Goal: Information Seeking & Learning: Understand process/instructions

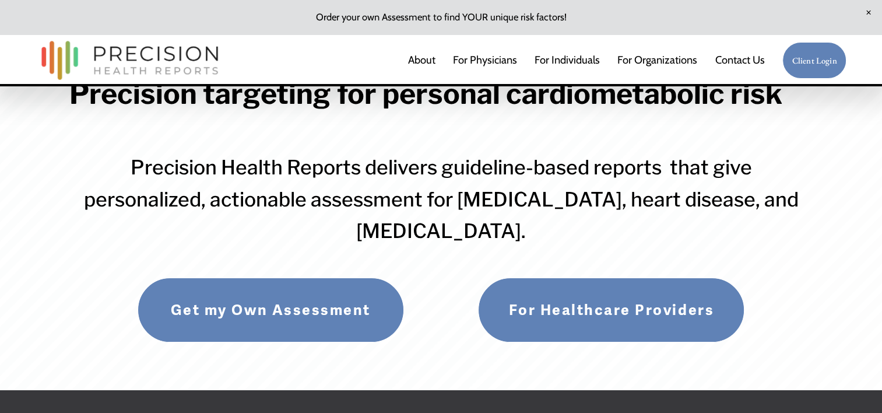
scroll to position [117, 0]
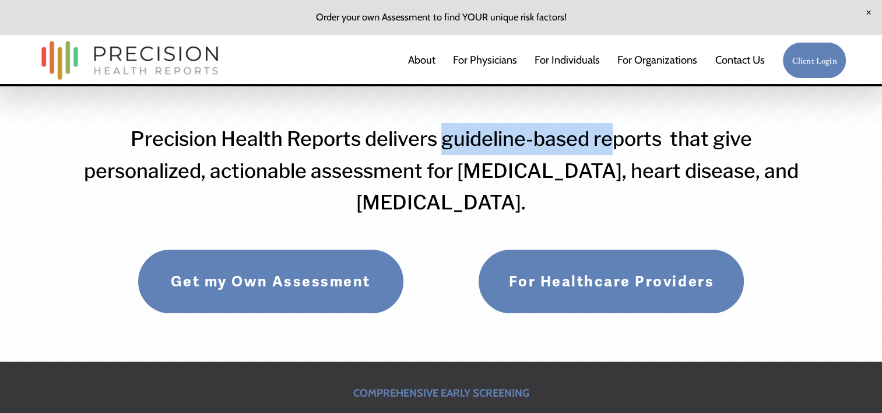
drag, startPoint x: 461, startPoint y: 144, endPoint x: 612, endPoint y: 143, distance: 150.9
click at [612, 143] on h3 "Precision Health Reports delivers guideline-based reports that give personalize…" at bounding box center [440, 171] width 743 height 96
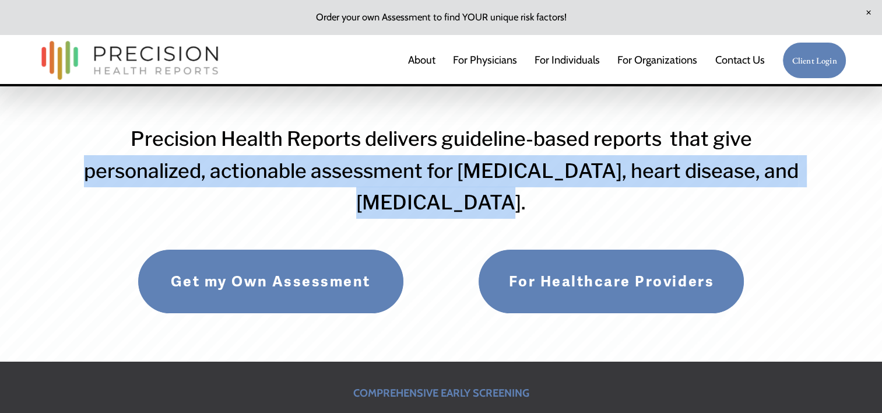
drag, startPoint x: 77, startPoint y: 172, endPoint x: 499, endPoint y: 199, distance: 422.7
click at [499, 199] on h3 "Precision Health Reports delivers guideline-based reports that give personalize…" at bounding box center [440, 171] width 743 height 96
click at [137, 177] on h3 "Precision Health Reports delivers guideline-based reports that give personalize…" at bounding box center [440, 171] width 743 height 96
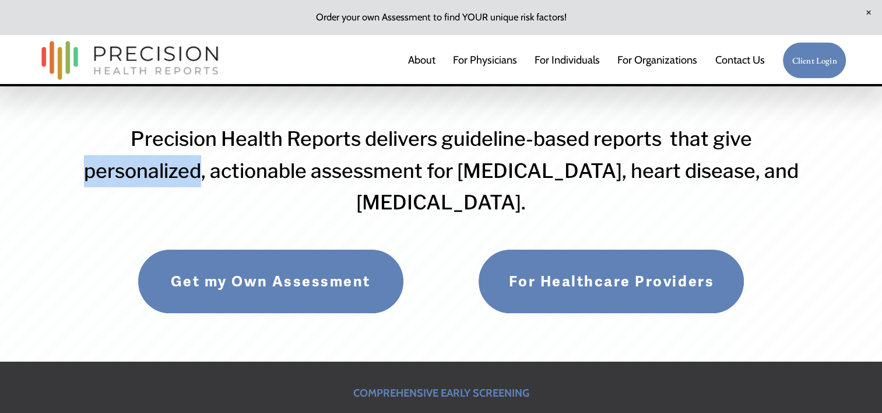
click at [138, 177] on h3 "Precision Health Reports delivers guideline-based reports that give personalize…" at bounding box center [440, 171] width 743 height 96
click at [338, 168] on h3 "Precision Health Reports delivers guideline-based reports that give personalize…" at bounding box center [440, 171] width 743 height 96
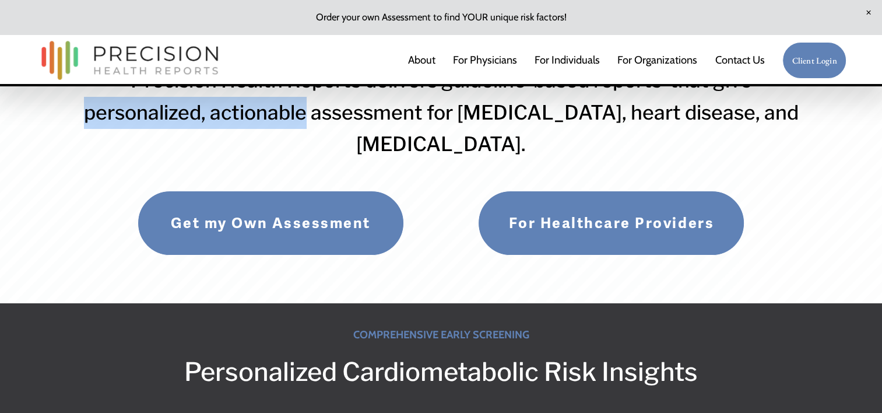
drag, startPoint x: 77, startPoint y: 114, endPoint x: 296, endPoint y: 128, distance: 219.5
click at [296, 128] on h3 "Precision Health Reports delivers guideline-based reports that give personalize…" at bounding box center [440, 113] width 743 height 96
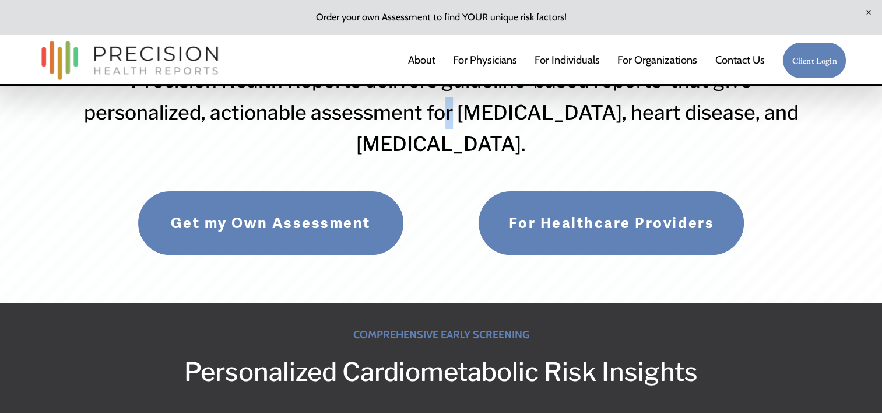
drag, startPoint x: 296, startPoint y: 128, endPoint x: 443, endPoint y: 124, distance: 147.5
click at [443, 124] on h3 "Precision Health Reports delivers guideline-based reports that give personalize…" at bounding box center [440, 113] width 743 height 96
drag, startPoint x: 443, startPoint y: 124, endPoint x: 428, endPoint y: 149, distance: 29.3
click at [428, 149] on h3 "Precision Health Reports delivers guideline-based reports that give personalize…" at bounding box center [440, 113] width 743 height 96
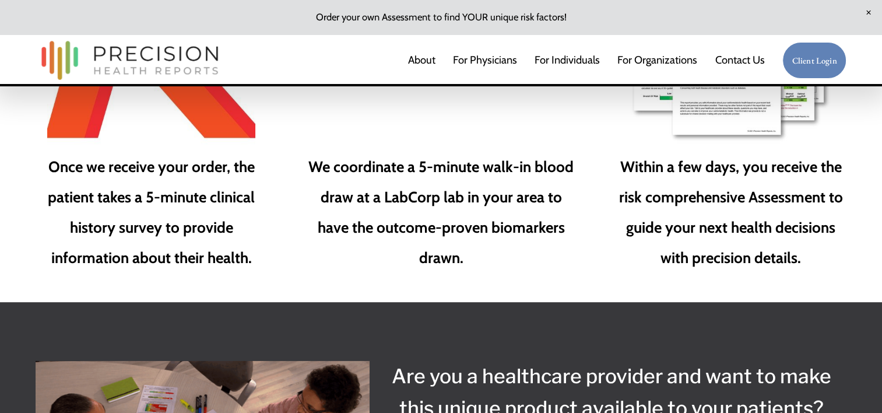
scroll to position [1806, 0]
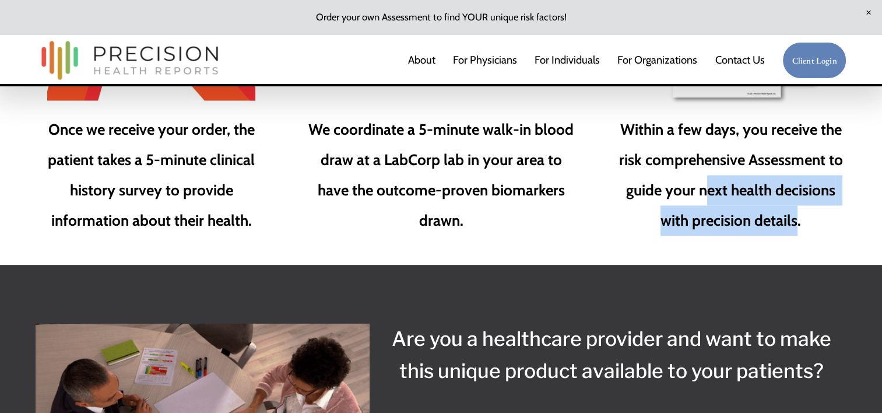
drag, startPoint x: 734, startPoint y: 203, endPoint x: 794, endPoint y: 232, distance: 66.7
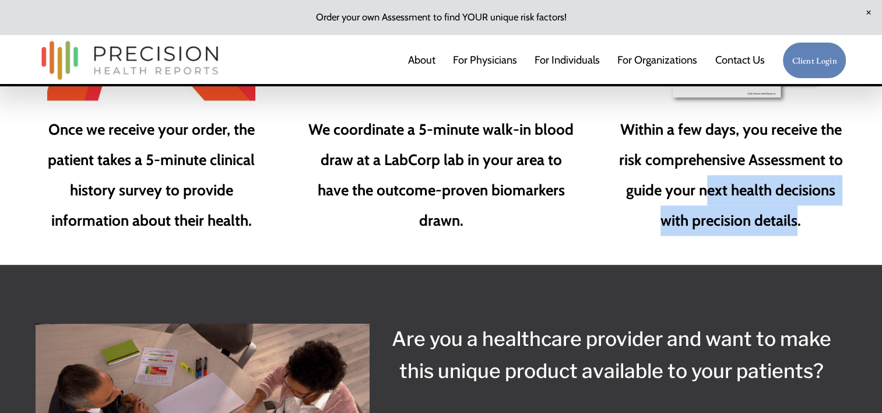
click at [794, 229] on strong "Within a few days, you receive the risk comprehensive Assessment to guide your …" at bounding box center [731, 174] width 227 height 109
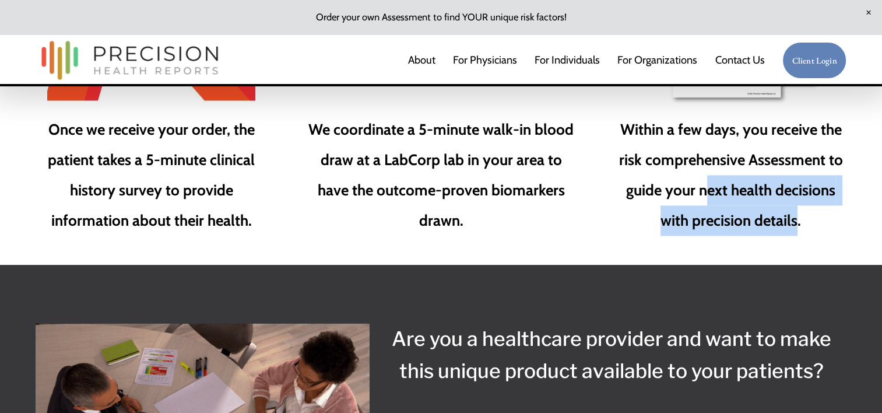
drag, startPoint x: 643, startPoint y: 247, endPoint x: 609, endPoint y: 254, distance: 34.5
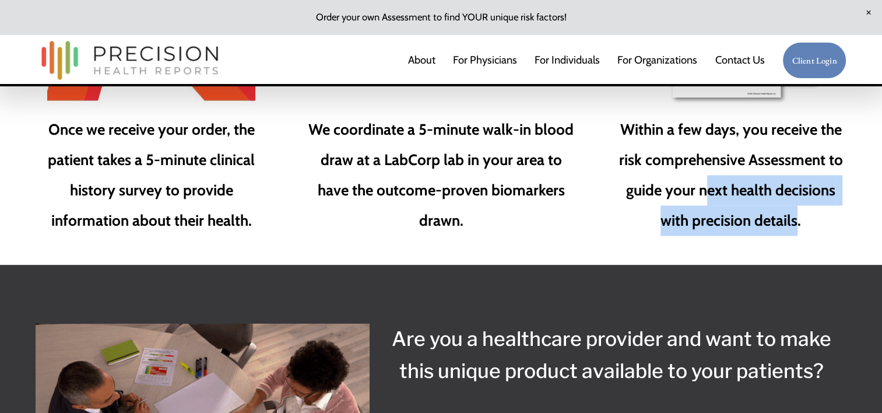
click at [642, 247] on div "How the Risk Assessment Process Works: Once we receive your order, the patient …" at bounding box center [441, 32] width 882 height 466
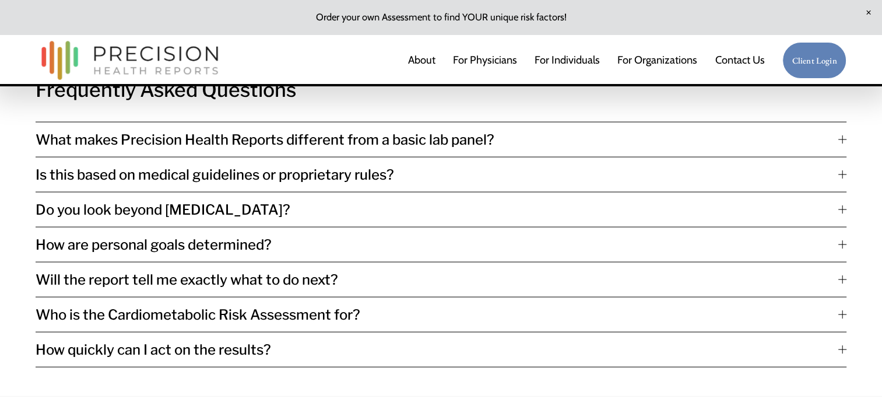
scroll to position [2506, 0]
click at [840, 213] on div at bounding box center [842, 209] width 8 height 8
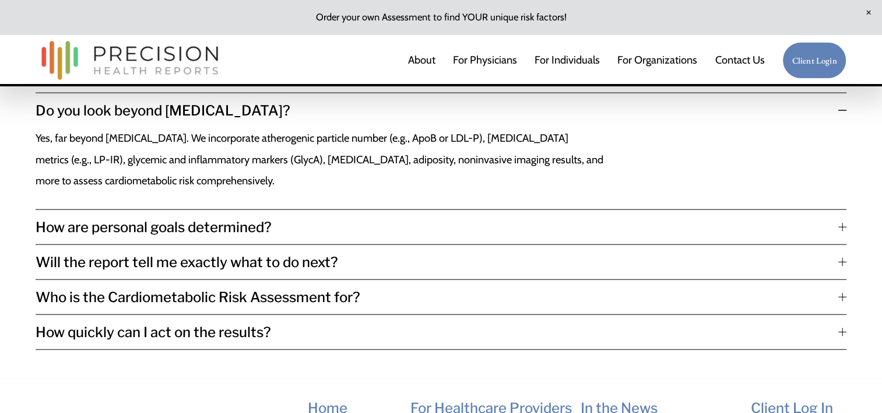
scroll to position [2622, 0]
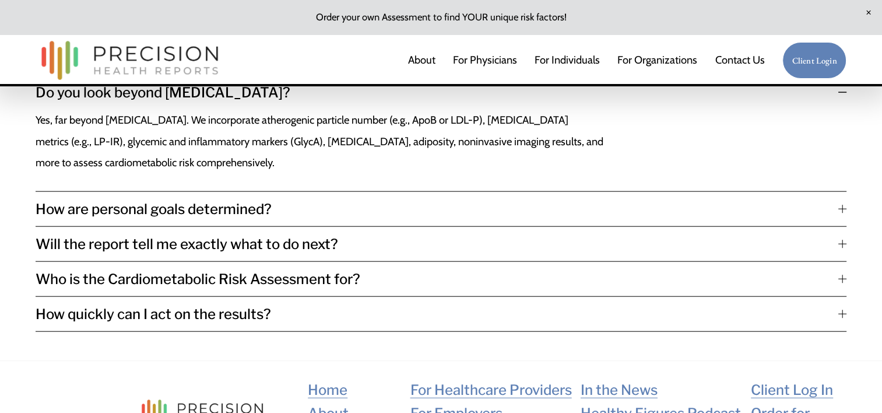
click at [838, 226] on button "How are personal goals determined?" at bounding box center [441, 209] width 811 height 34
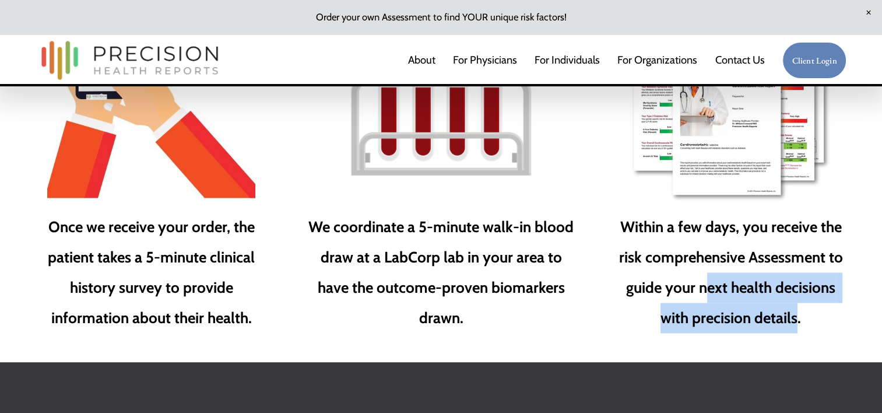
scroll to position [1865, 0]
